Goal: Information Seeking & Learning: Find specific fact

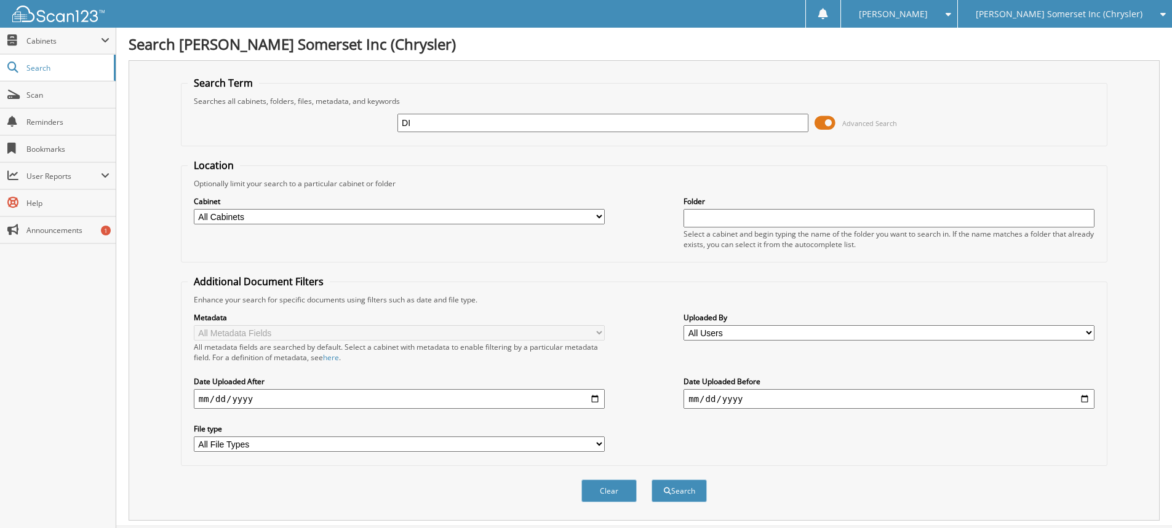
type input "D"
type input "GILBERT, D"
click at [651, 480] on button "Search" at bounding box center [678, 491] width 55 height 23
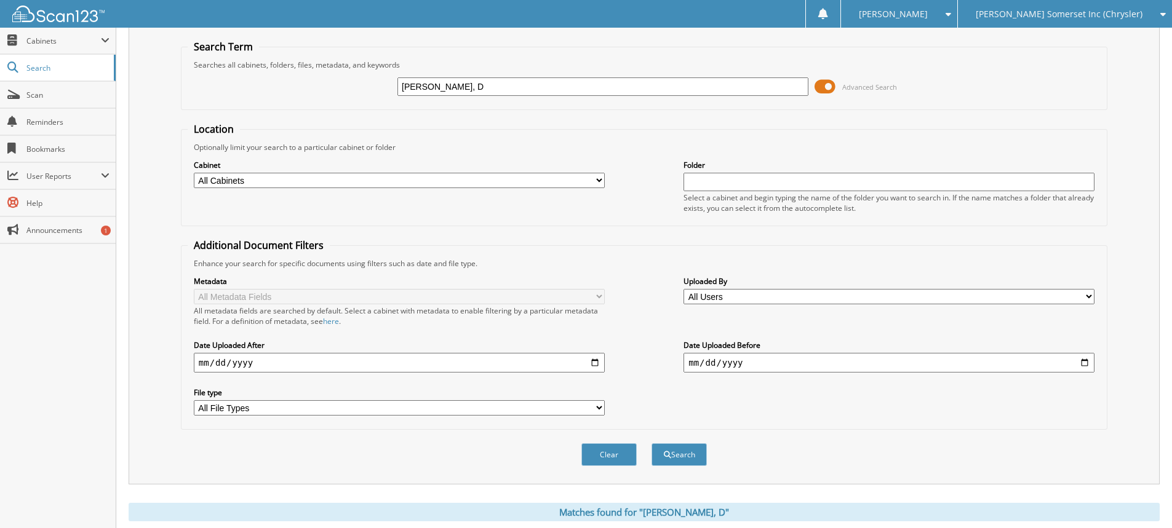
scroll to position [73, 0]
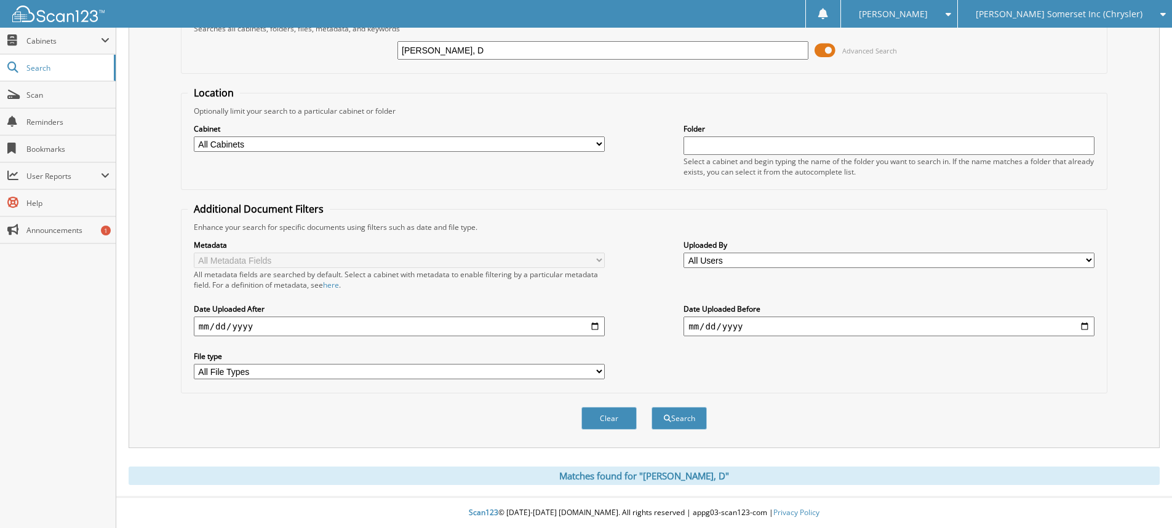
drag, startPoint x: 478, startPoint y: 52, endPoint x: 419, endPoint y: 50, distance: 59.0
click at [419, 50] on input "GILBERT, D" at bounding box center [602, 50] width 411 height 18
type input "G"
type input "7E059219"
click at [651, 407] on button "Search" at bounding box center [678, 418] width 55 height 23
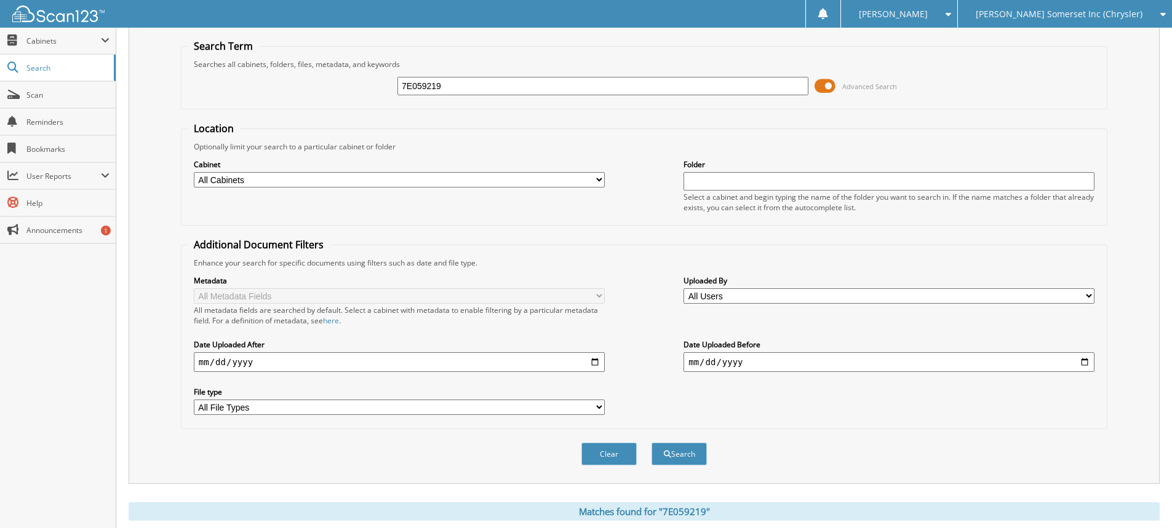
scroll to position [73, 0]
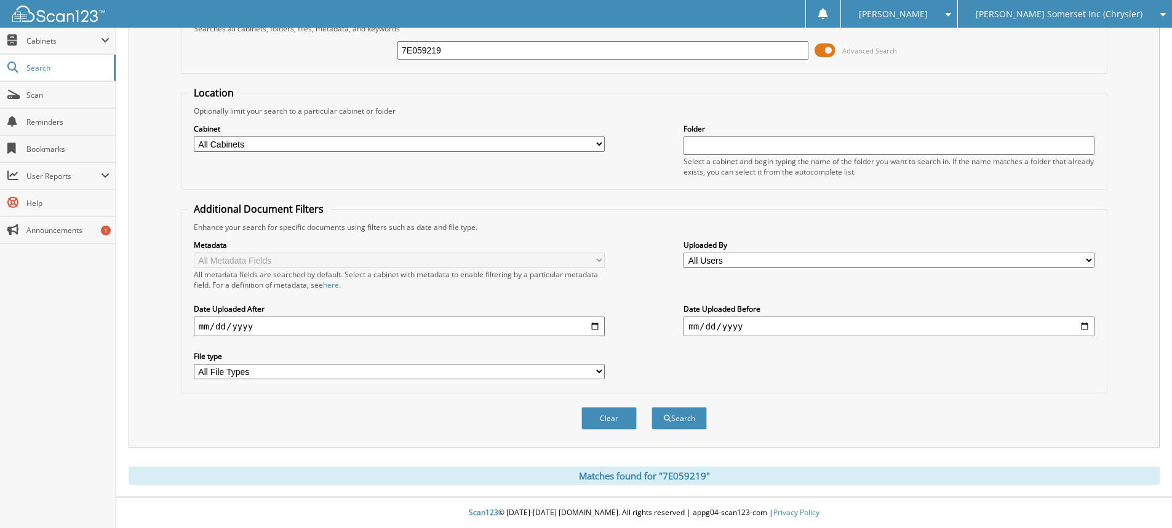
drag, startPoint x: 488, startPoint y: 48, endPoint x: 351, endPoint y: 41, distance: 137.3
click at [351, 41] on div "7E059219 Advanced Search" at bounding box center [644, 50] width 913 height 33
type input "[PERSON_NAME]"
click at [651, 407] on button "Search" at bounding box center [678, 418] width 55 height 23
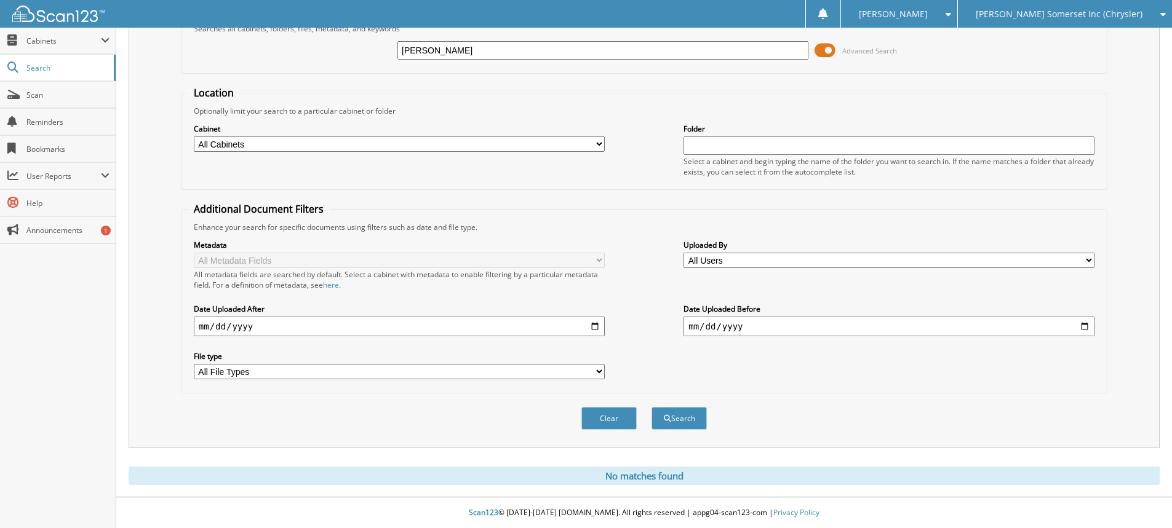
drag, startPoint x: 456, startPoint y: 55, endPoint x: 270, endPoint y: 44, distance: 186.1
click at [270, 44] on div "GILBERT, J Advanced Search" at bounding box center [644, 50] width 913 height 33
click at [423, 46] on input "text" at bounding box center [602, 50] width 411 height 18
type input "RE005927"
click at [651, 407] on button "Search" at bounding box center [678, 418] width 55 height 23
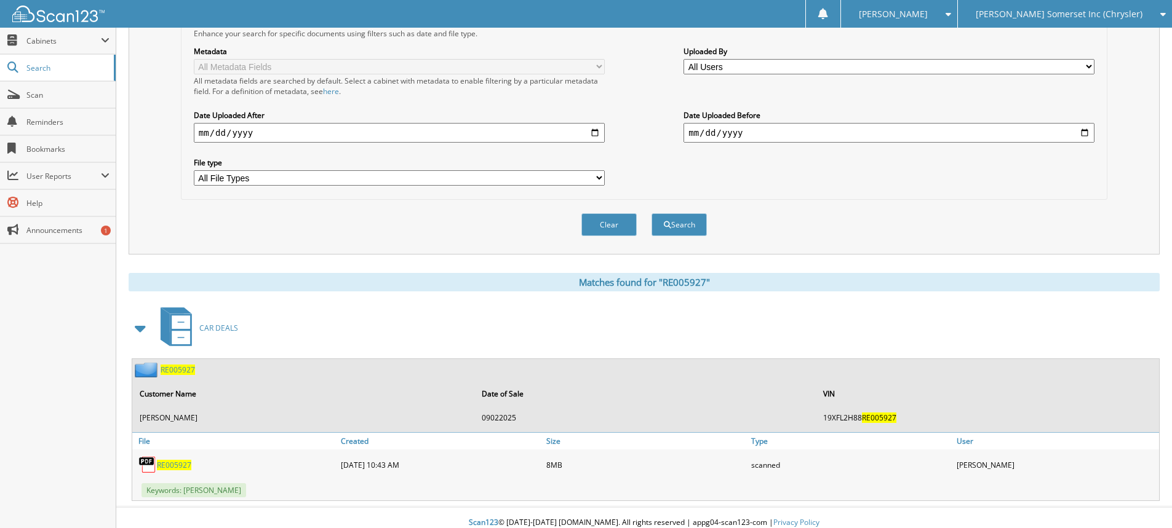
scroll to position [277, 0]
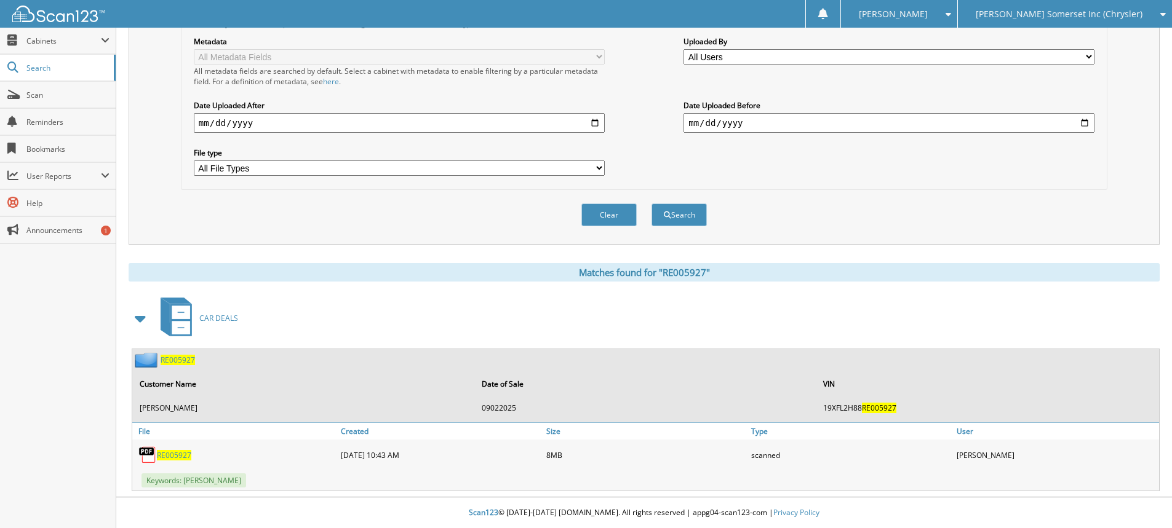
click at [175, 454] on span "RE005927" at bounding box center [174, 455] width 34 height 10
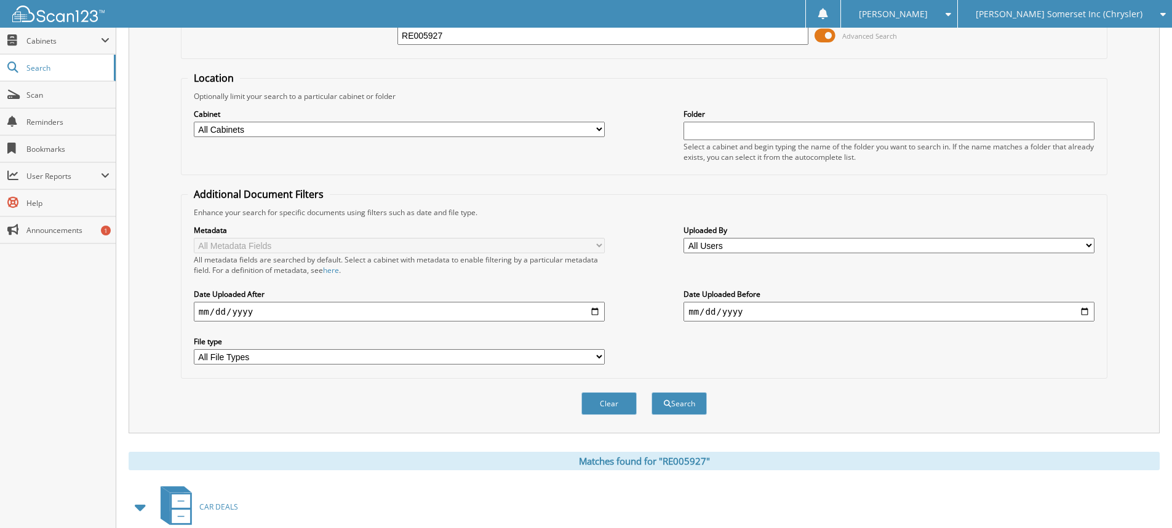
scroll to position [0, 0]
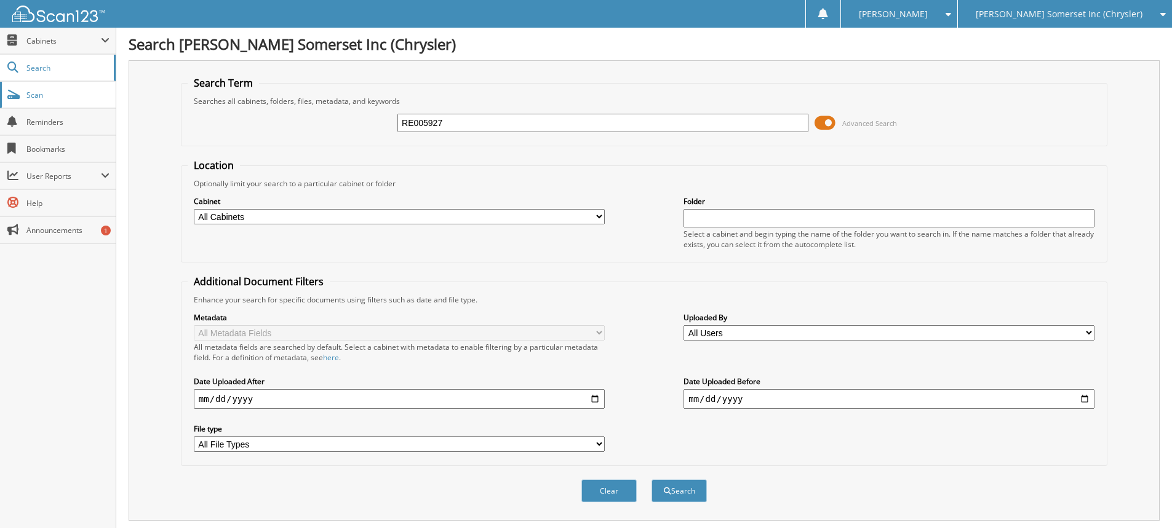
click at [35, 97] on span "Scan" at bounding box center [67, 95] width 83 height 10
type input "SN630191"
click at [651, 480] on button "Search" at bounding box center [678, 491] width 55 height 23
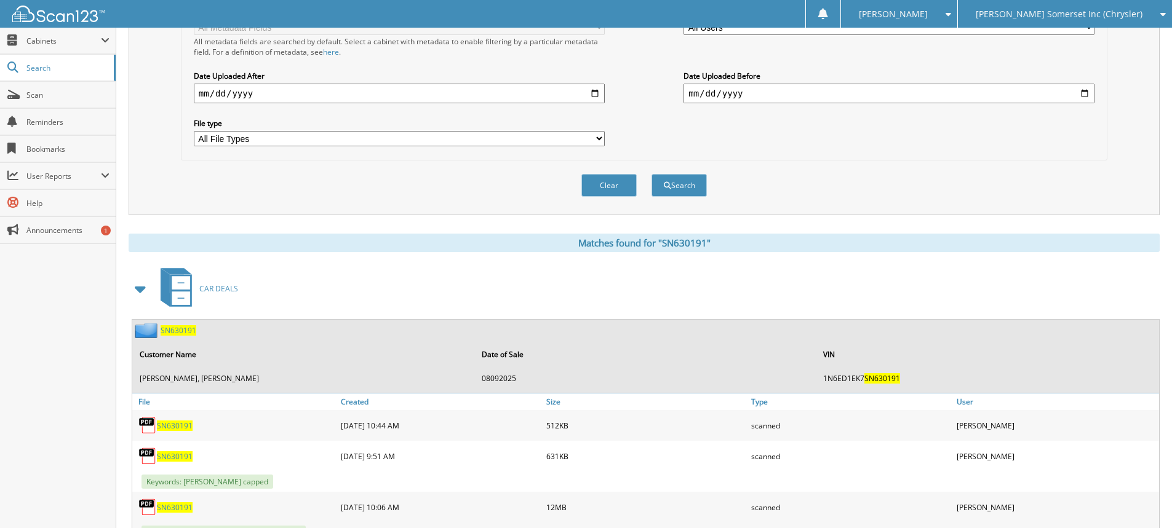
scroll to position [307, 0]
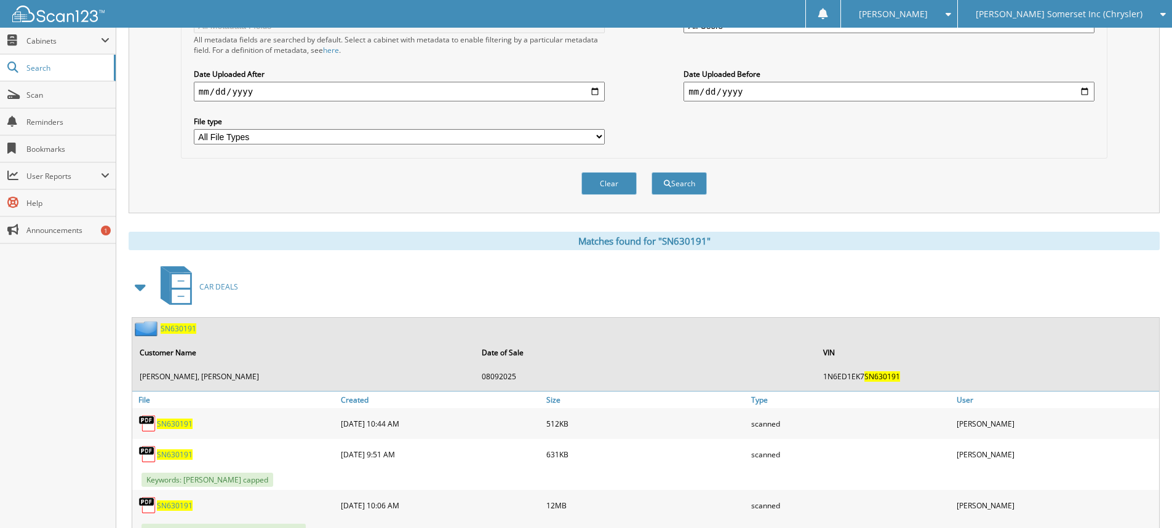
click at [184, 330] on span "SN630191" at bounding box center [179, 328] width 36 height 10
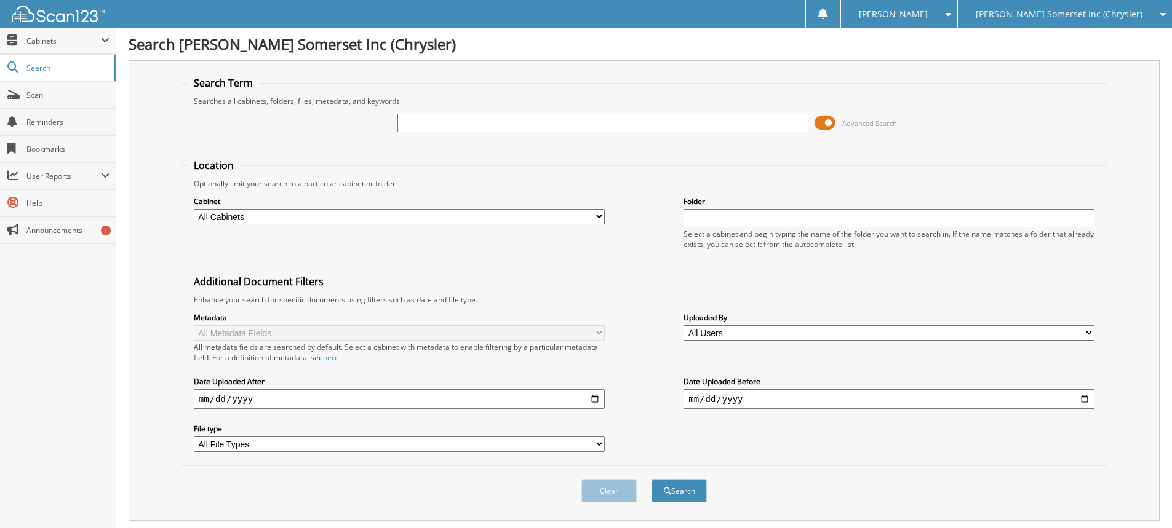
click at [561, 125] on input "text" at bounding box center [602, 123] width 411 height 18
type input "sn630191"
click at [651, 480] on button "Search" at bounding box center [678, 491] width 55 height 23
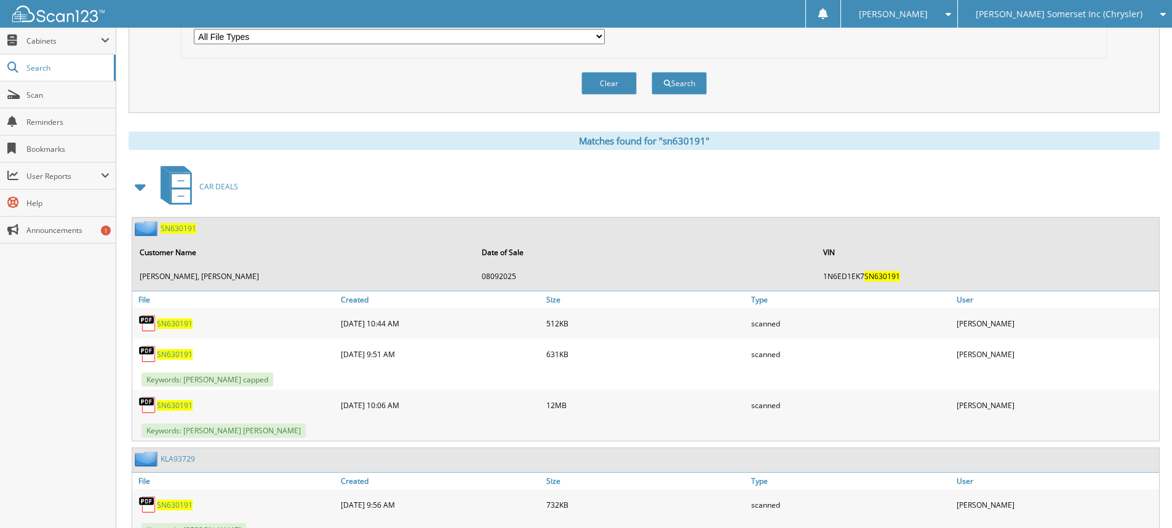
scroll to position [458, 0]
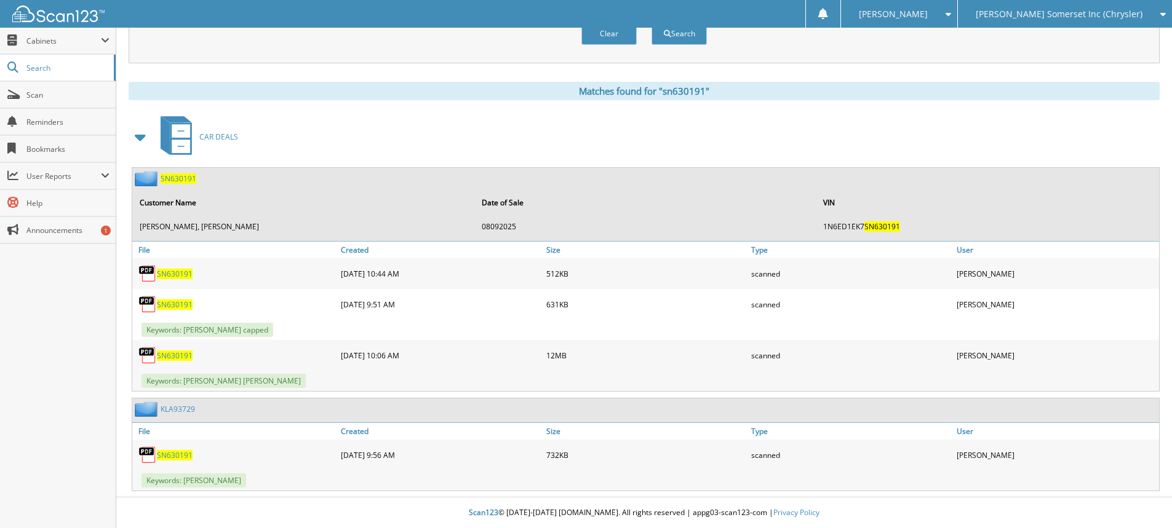
click at [180, 180] on span "SN630191" at bounding box center [179, 178] width 36 height 10
